Goal: Information Seeking & Learning: Check status

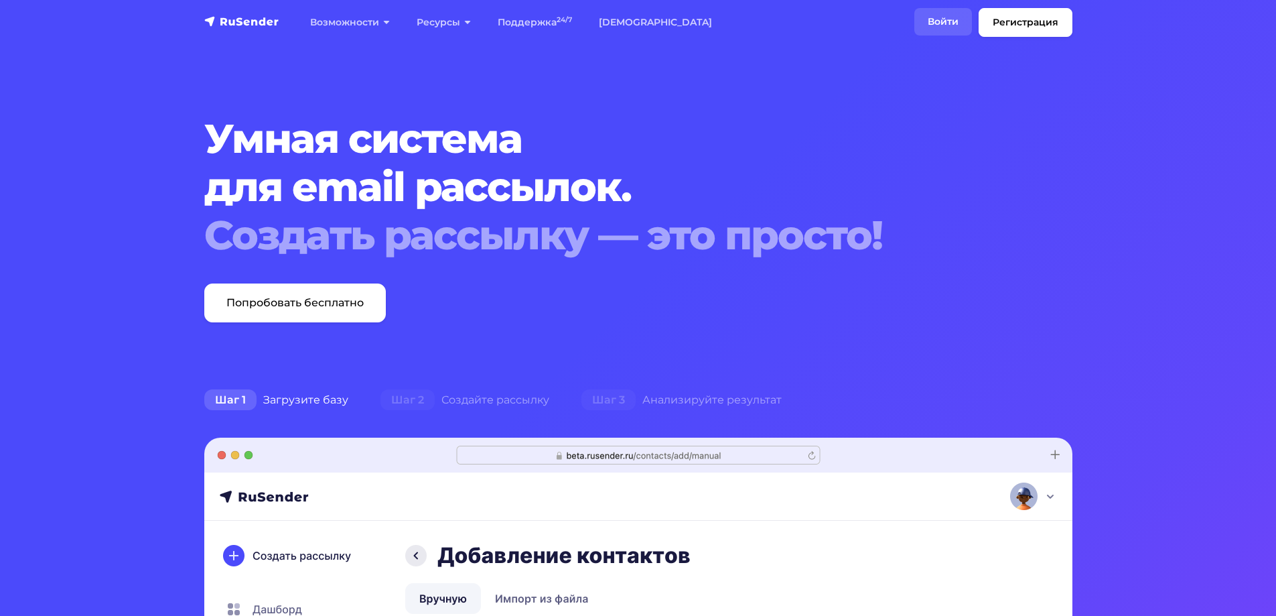
click at [946, 14] on link "Войти" at bounding box center [944, 21] width 58 height 27
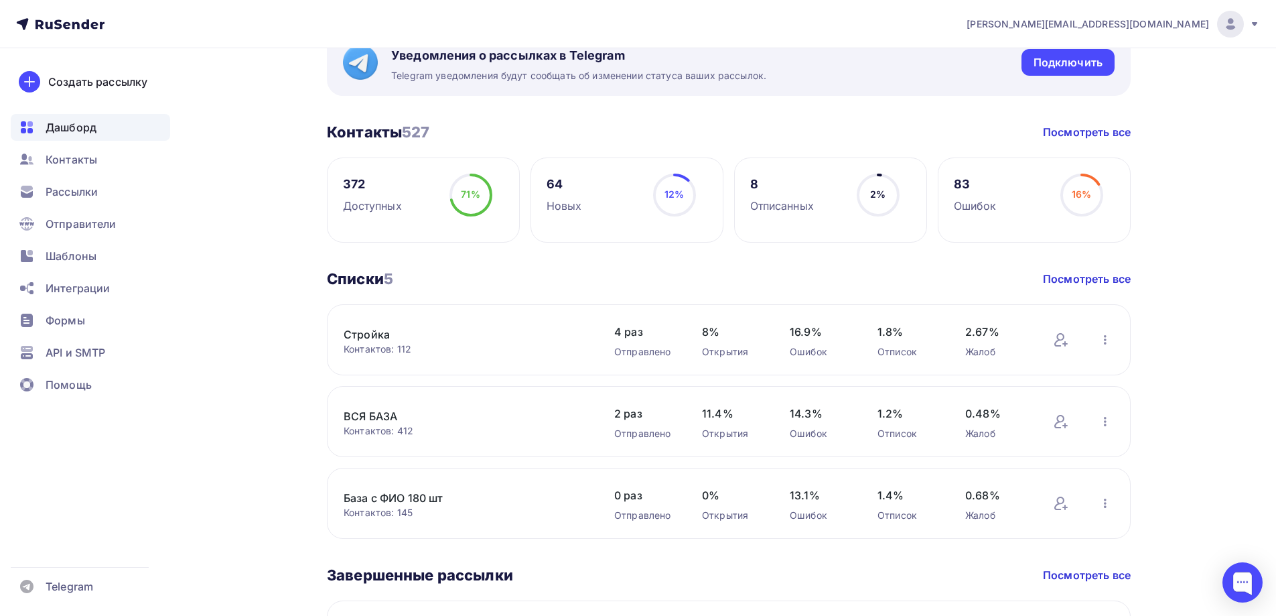
scroll to position [268, 0]
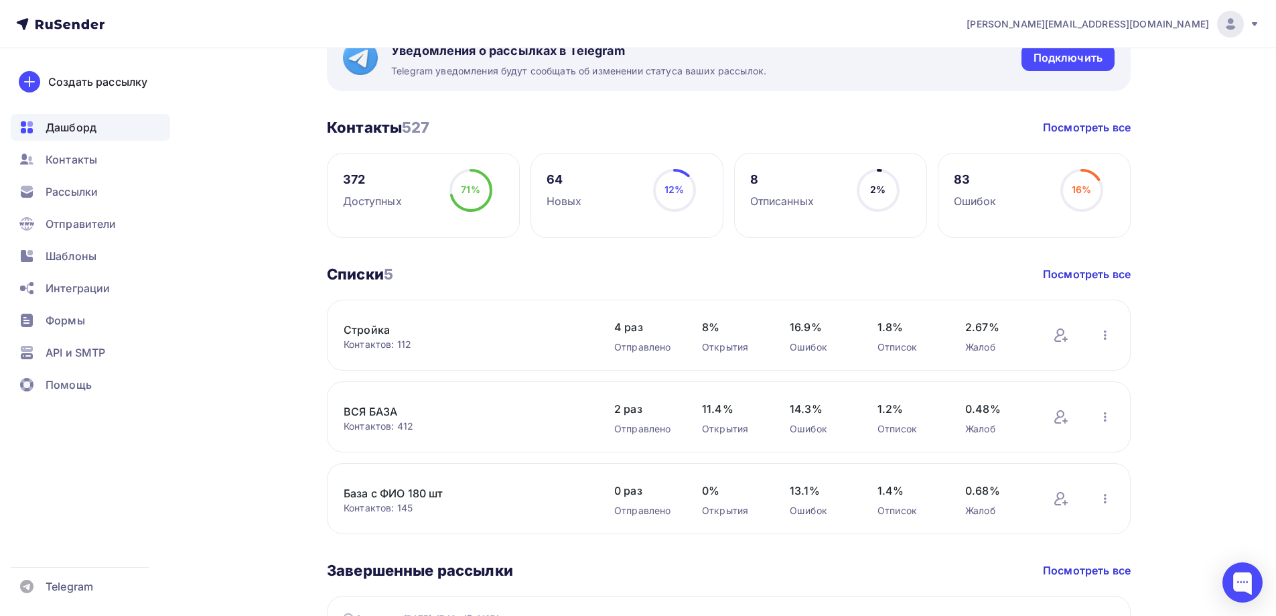
click at [365, 404] on div "ВСЯ БАЗА Контактов: 412 Добавить контакты Переименовать список Скачать список О…" at bounding box center [466, 417] width 244 height 32
click at [366, 419] on div "ВСЯ БАЗА Контактов: 412" at bounding box center [466, 417] width 244 height 29
click at [360, 415] on link "ВСЯ БАЗА" at bounding box center [458, 411] width 228 height 16
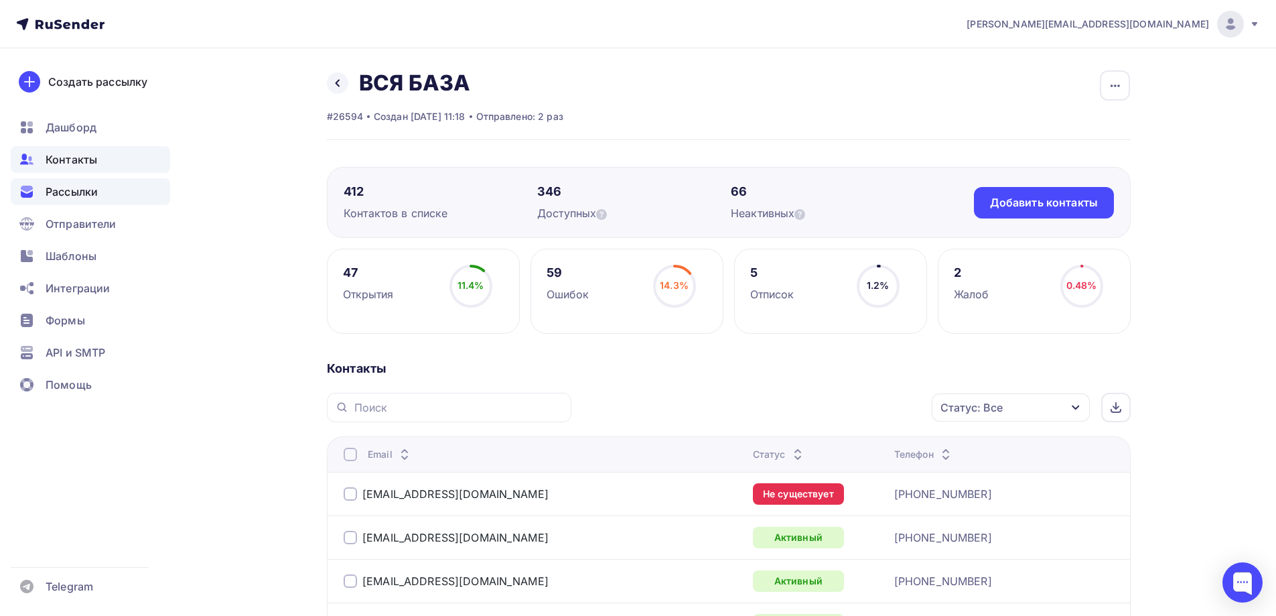
click at [40, 195] on div "Рассылки" at bounding box center [90, 191] width 159 height 27
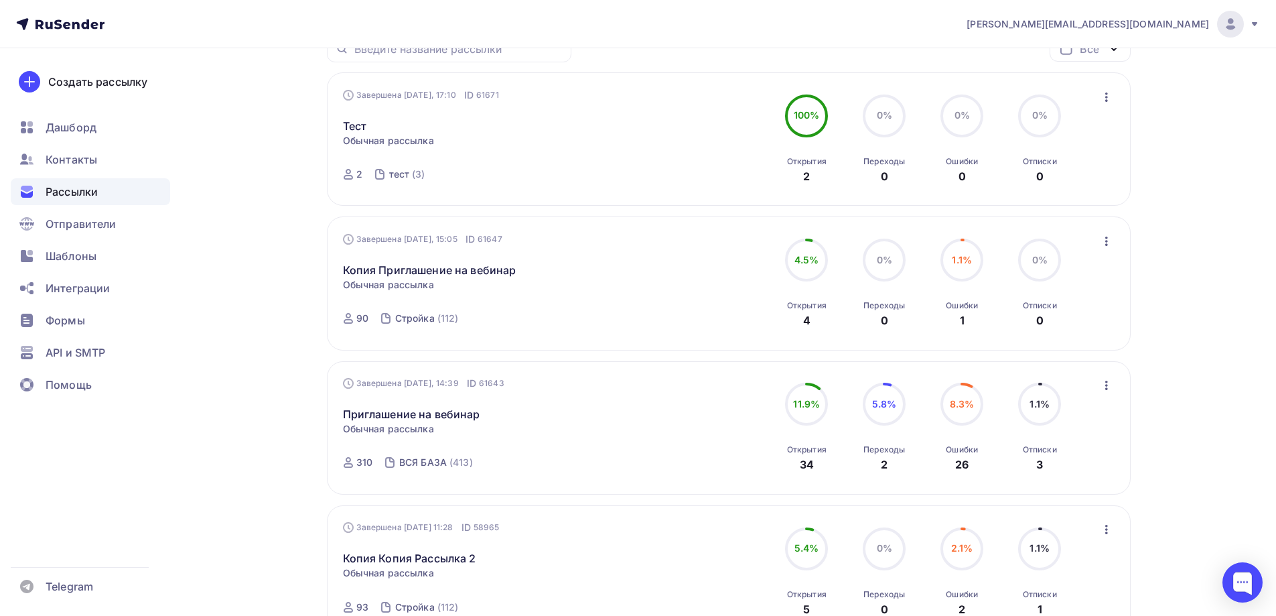
scroll to position [268, 0]
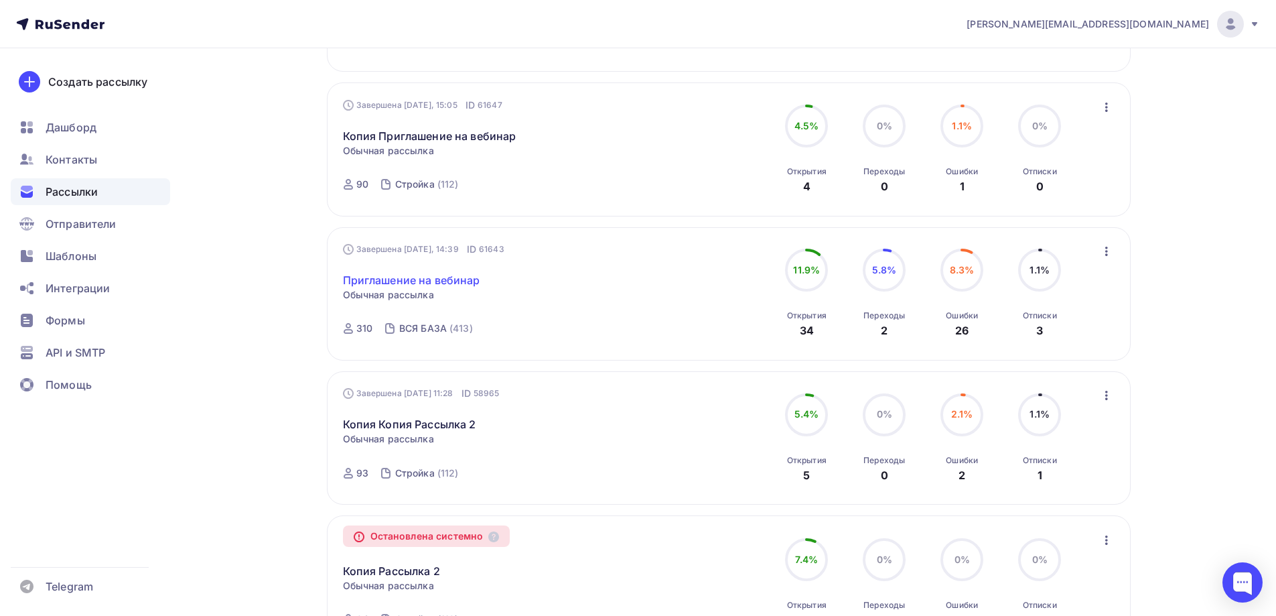
click at [458, 280] on link "Приглашение на вебинар" at bounding box center [411, 280] width 137 height 16
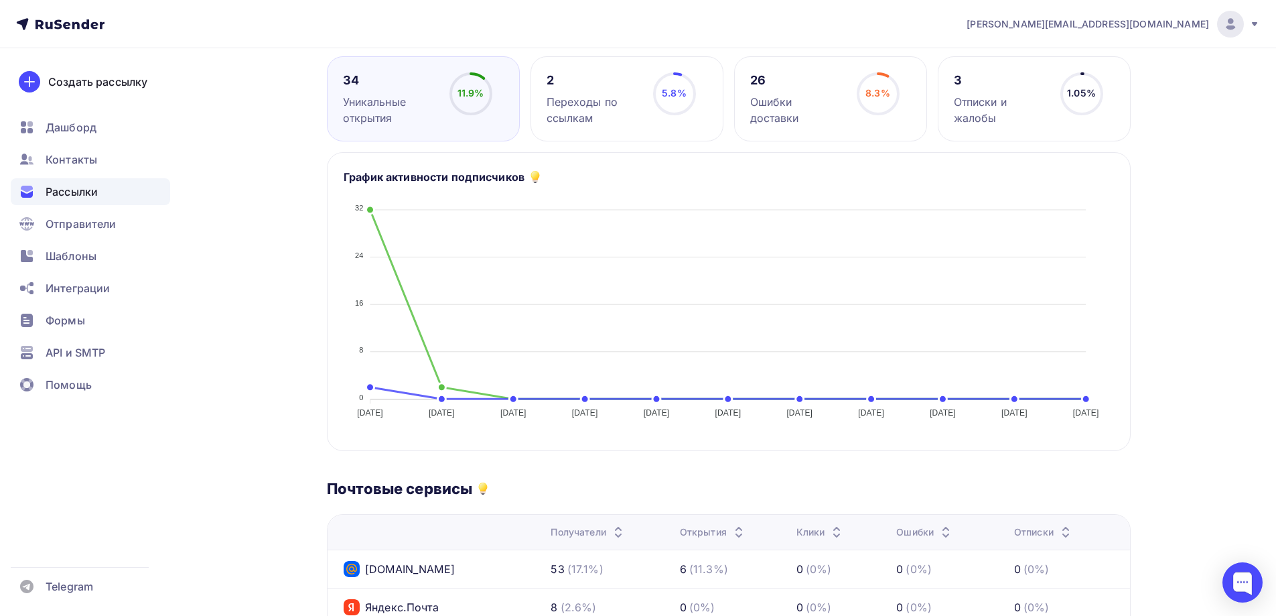
scroll to position [201, 0]
click at [172, 187] on div "Создать рассылку [GEOGRAPHIC_DATA] Контакты Рассылки Отправители Шаблоны Интегр…" at bounding box center [90, 331] width 181 height 567
click at [48, 133] on span "Дашборд" at bounding box center [71, 127] width 51 height 16
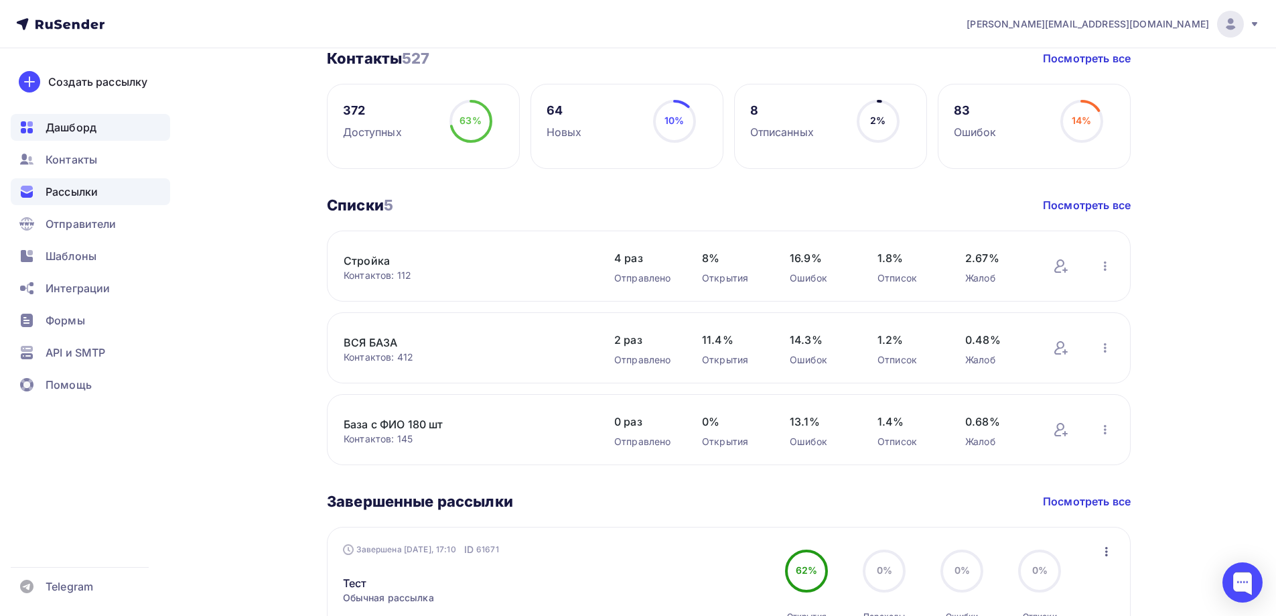
scroll to position [335, 0]
